Goal: Task Accomplishment & Management: Manage account settings

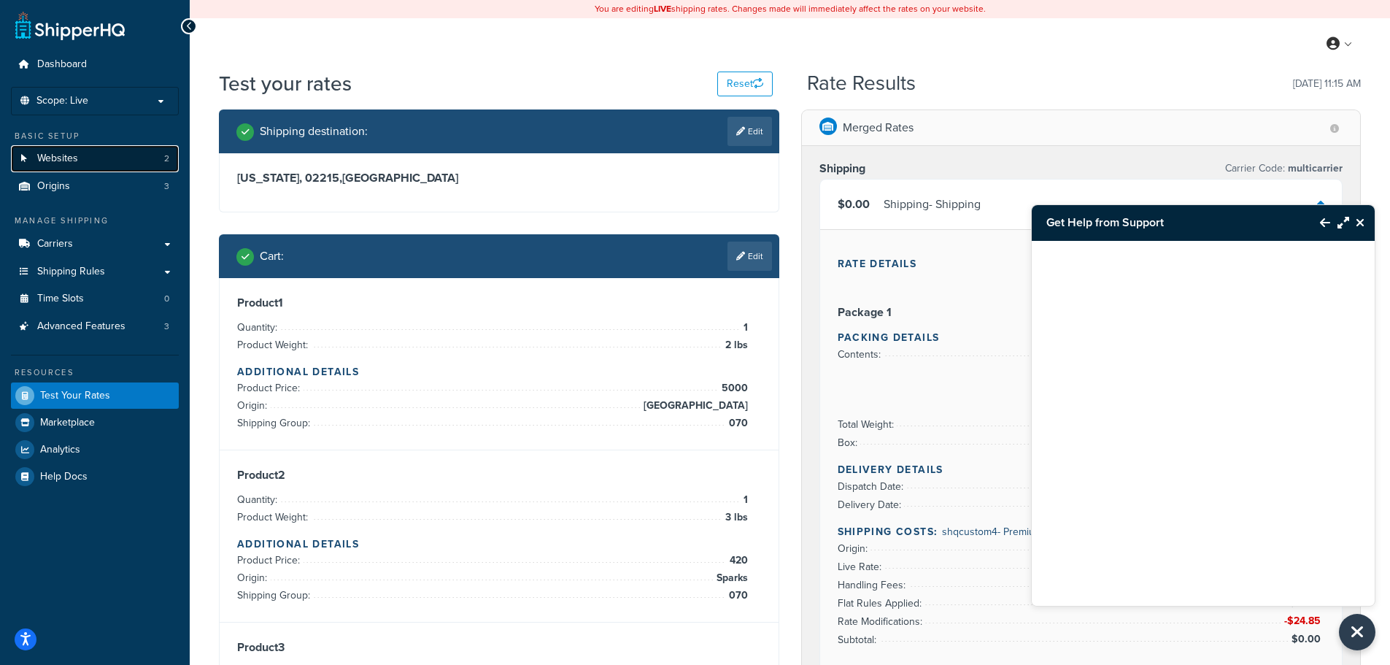
click at [98, 155] on link "Websites 2" at bounding box center [95, 158] width 168 height 27
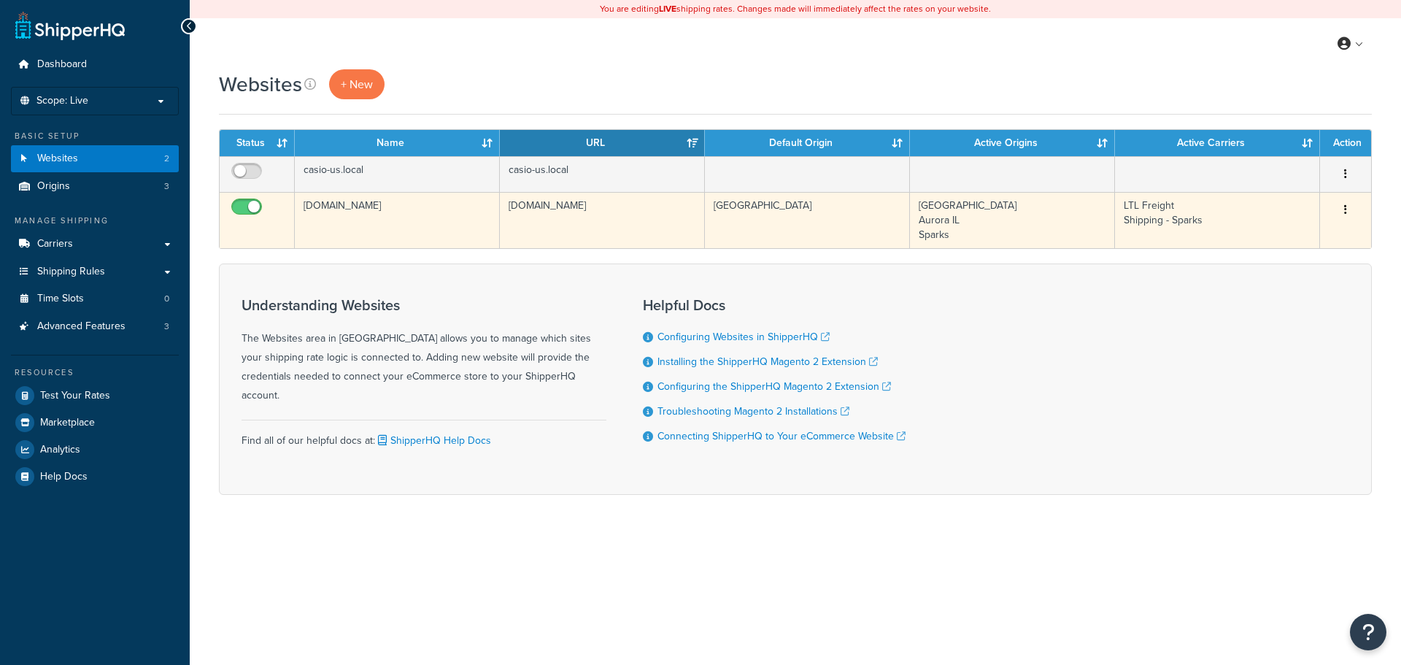
click at [1337, 208] on button "button" at bounding box center [1345, 209] width 20 height 23
click at [1256, 236] on link "Edit" at bounding box center [1286, 239] width 115 height 30
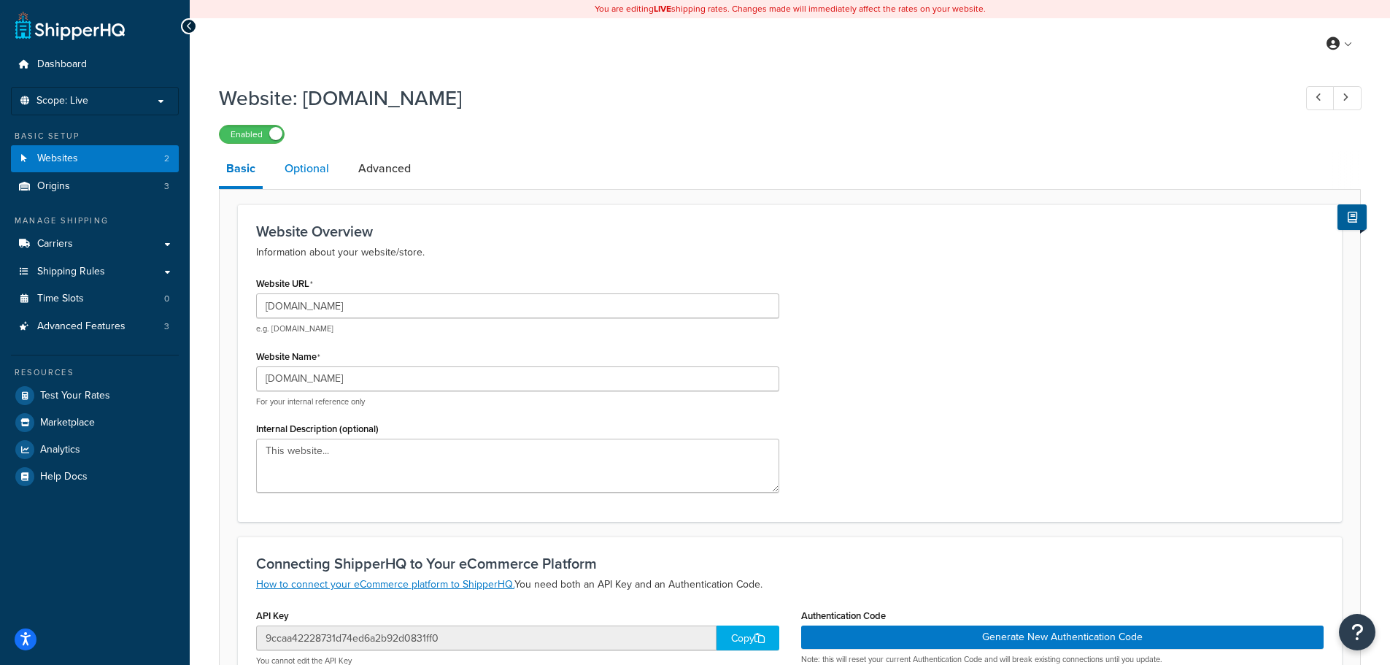
click at [315, 171] on link "Optional" at bounding box center [306, 168] width 59 height 35
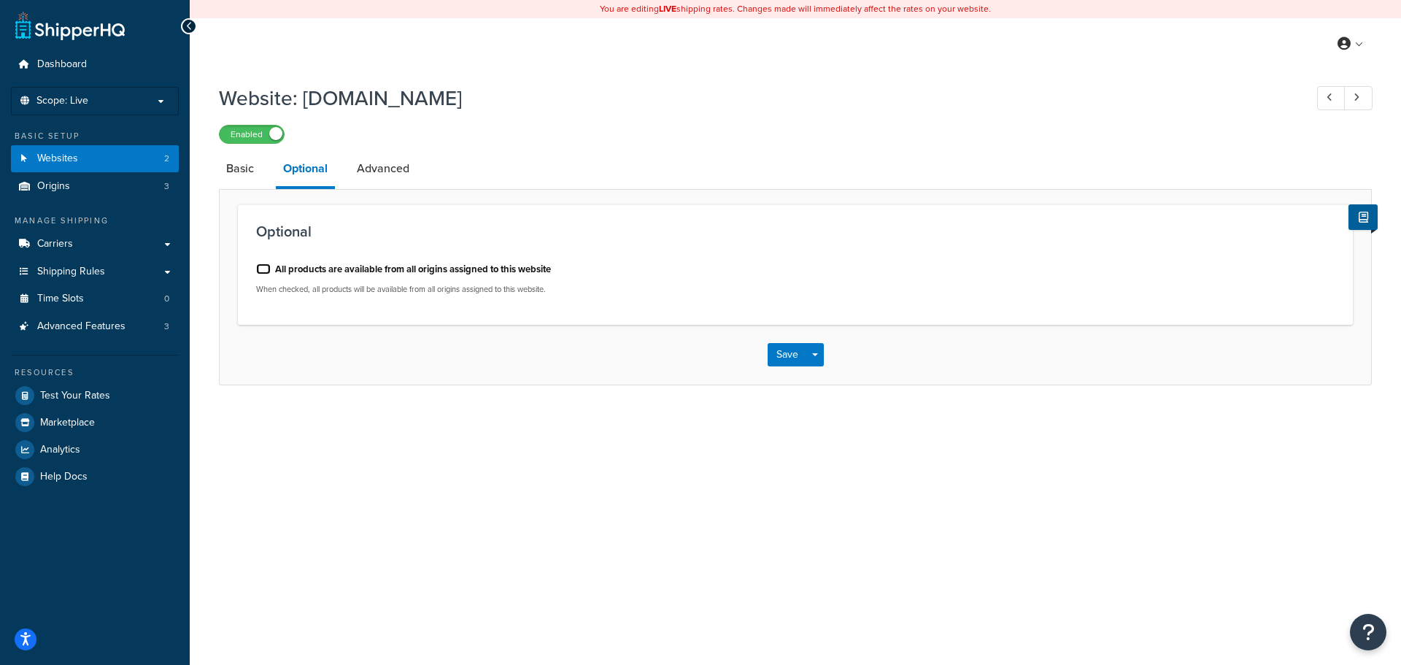
click at [268, 274] on input "All products are available from all origins assigned to this website" at bounding box center [263, 268] width 15 height 11
checkbox input "true"
click at [371, 156] on link "Advanced" at bounding box center [382, 168] width 67 height 35
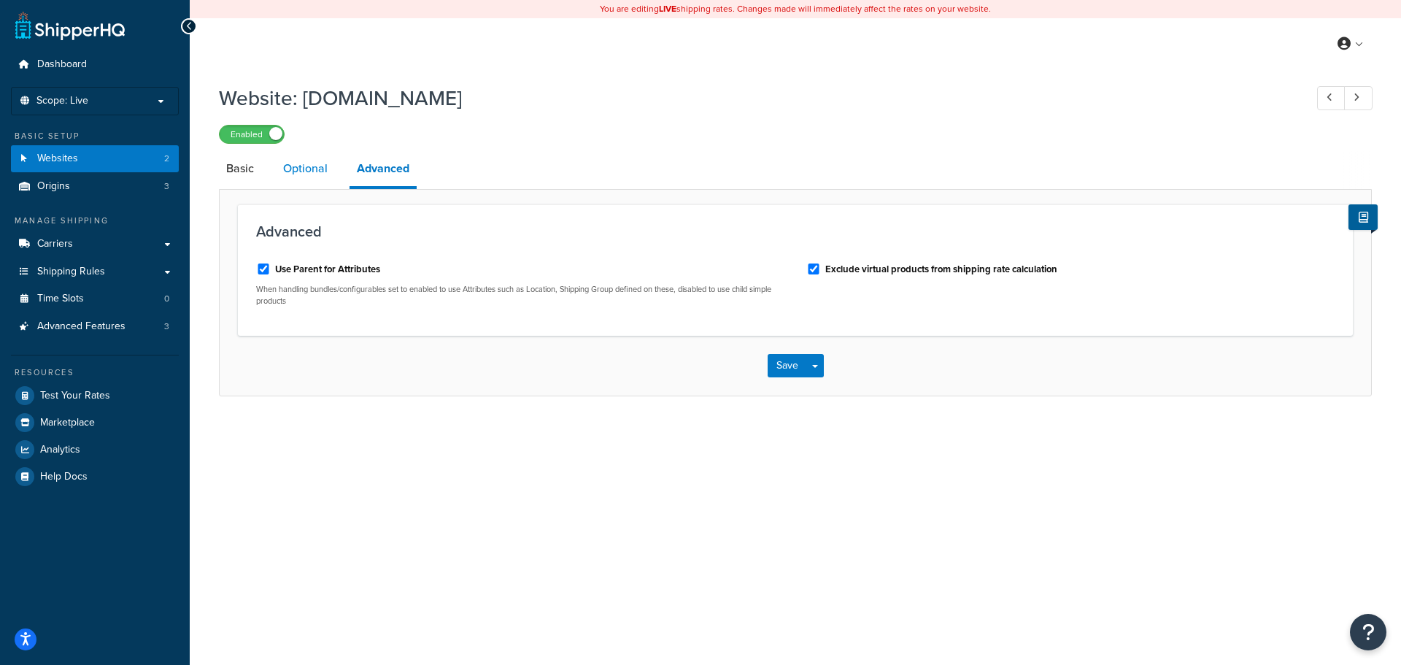
click at [295, 159] on link "Optional" at bounding box center [305, 168] width 59 height 35
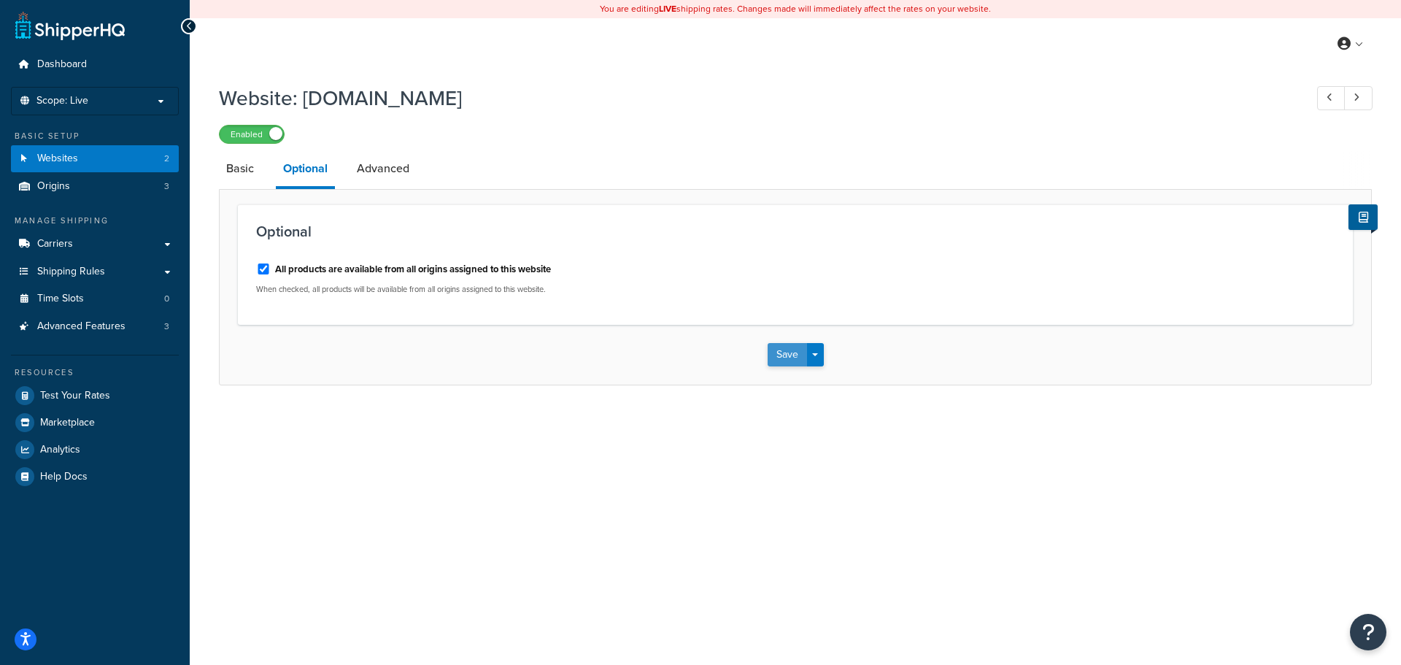
click at [776, 347] on button "Save" at bounding box center [787, 354] width 39 height 23
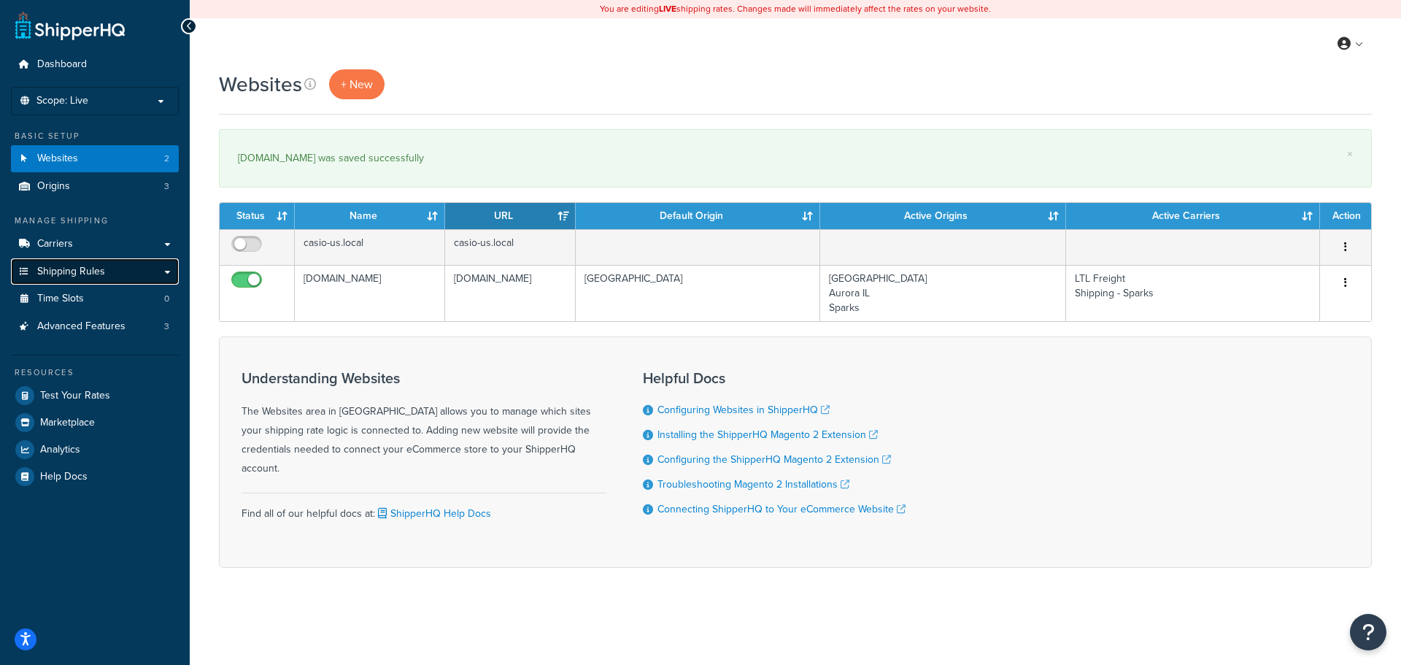
click at [131, 271] on link "Shipping Rules" at bounding box center [95, 271] width 168 height 27
click at [116, 244] on link "Carriers" at bounding box center [95, 244] width 168 height 27
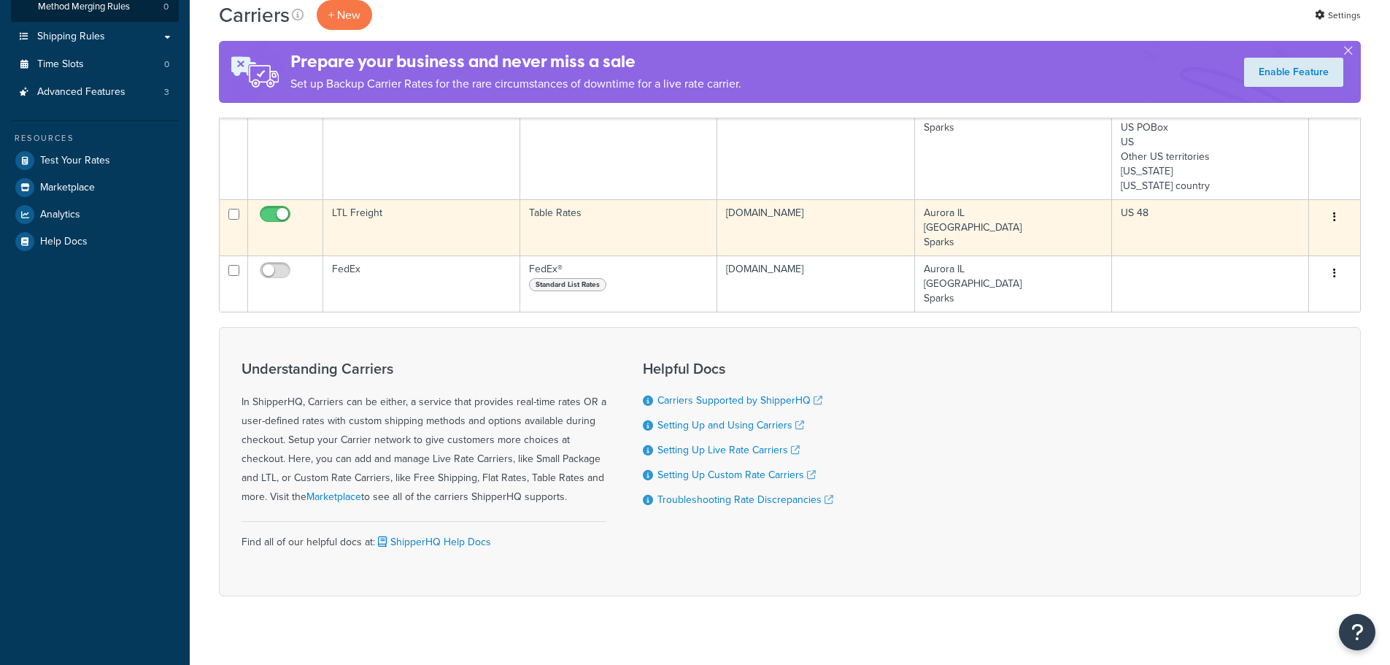
scroll to position [292, 0]
click at [479, 217] on td "LTL Freight" at bounding box center [421, 227] width 197 height 56
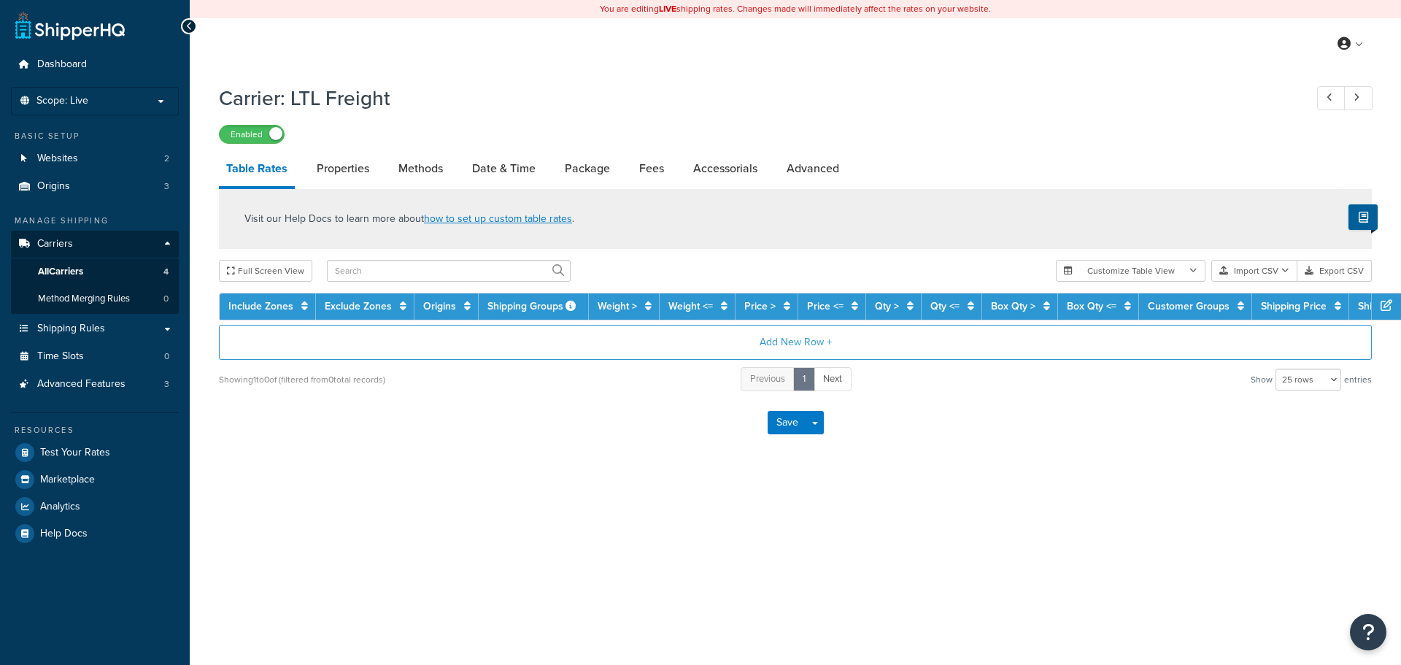
select select "25"
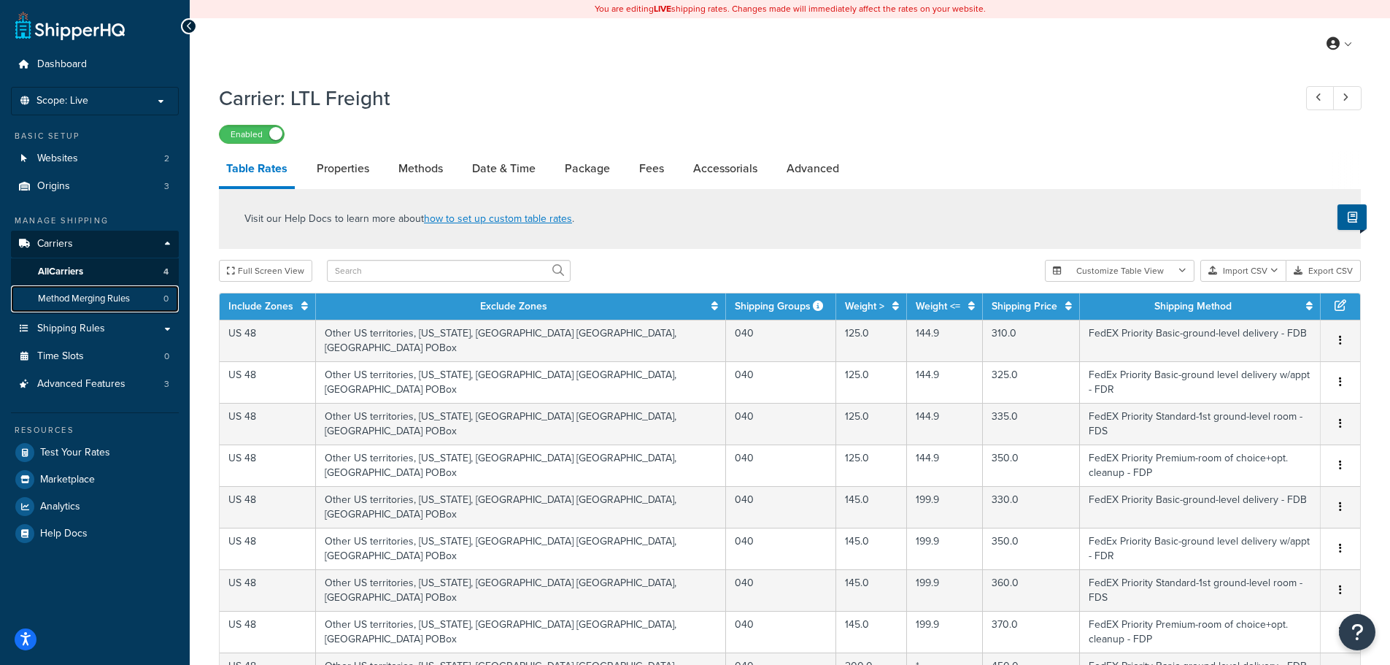
click at [136, 293] on link "Method Merging Rules 0" at bounding box center [95, 298] width 168 height 27
